Goal: Find specific page/section: Find specific page/section

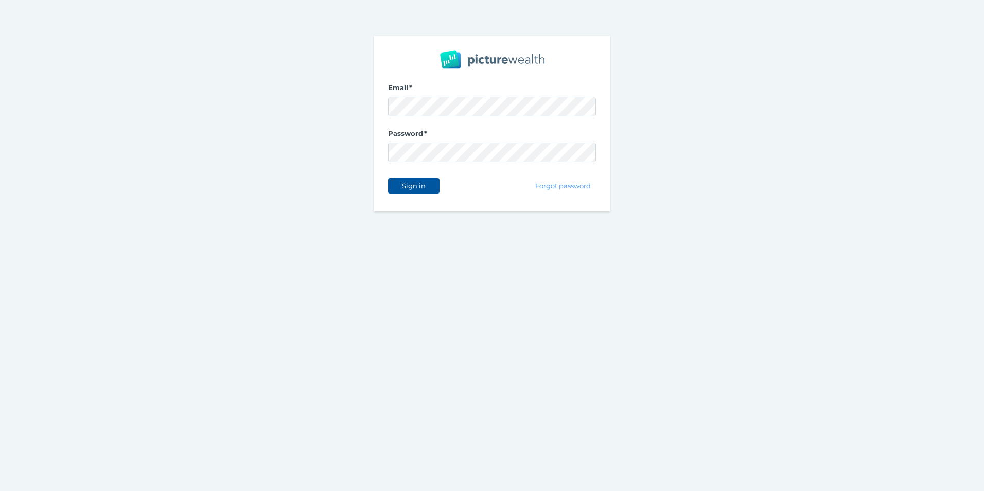
click at [403, 193] on button "Sign in" at bounding box center [413, 185] width 51 height 15
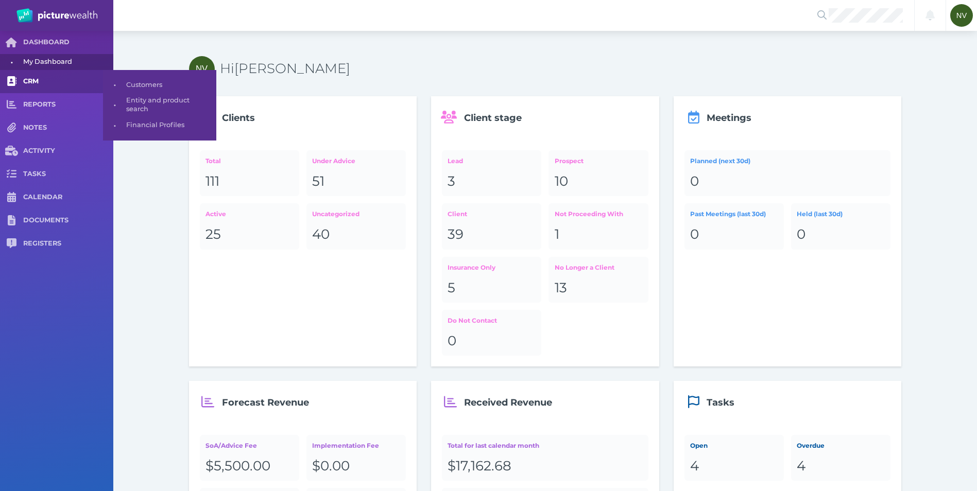
click at [63, 89] on link "CRM" at bounding box center [56, 81] width 113 height 23
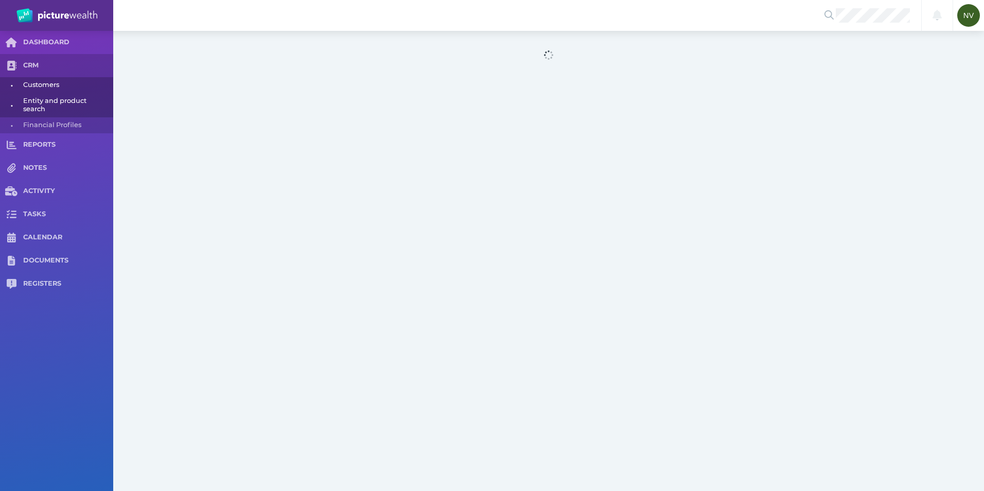
select select "25"
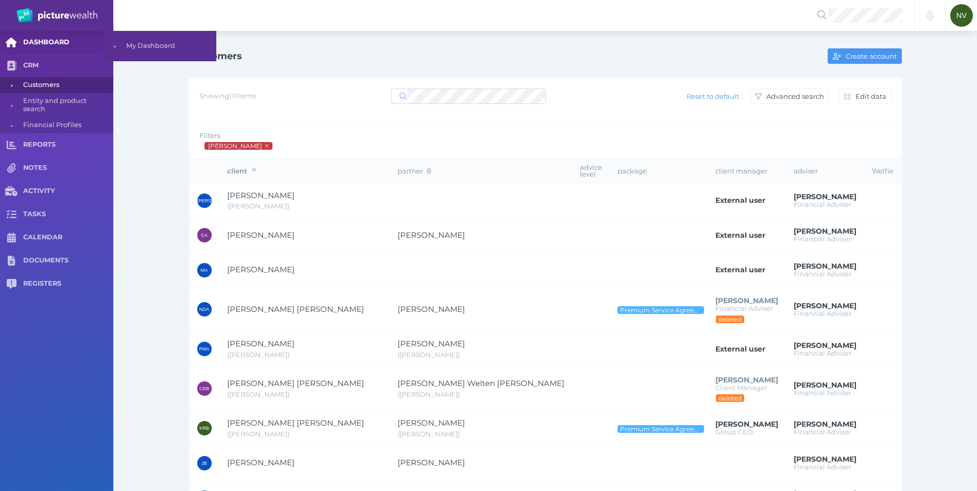
click at [51, 46] on span "DASHBOARD" at bounding box center [68, 42] width 90 height 9
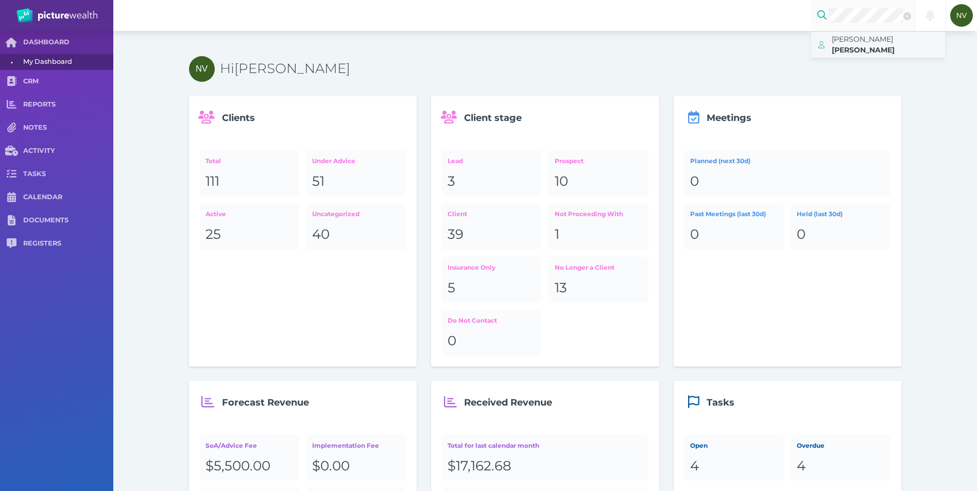
click at [856, 36] on span "[PERSON_NAME]" at bounding box center [861, 38] width 61 height 9
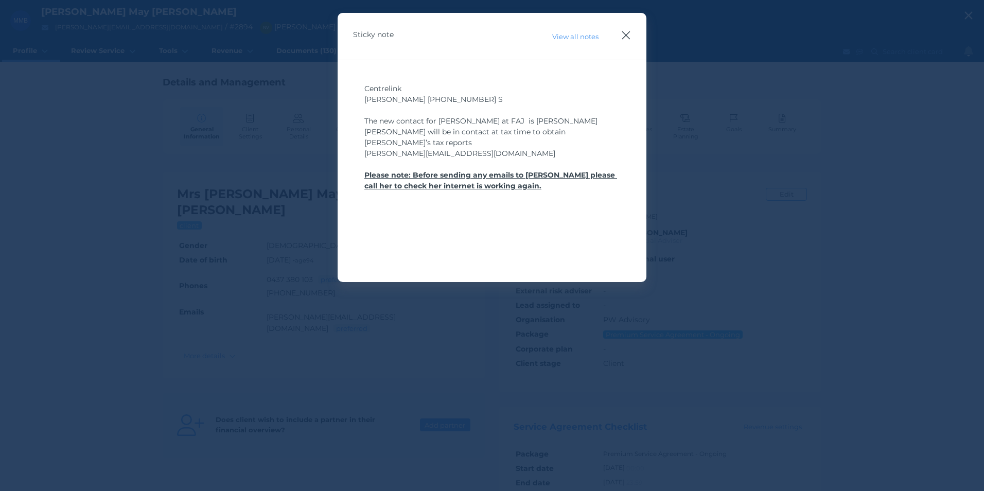
click at [627, 32] on icon "button" at bounding box center [626, 35] width 10 height 13
